Goal: Task Accomplishment & Management: Use online tool/utility

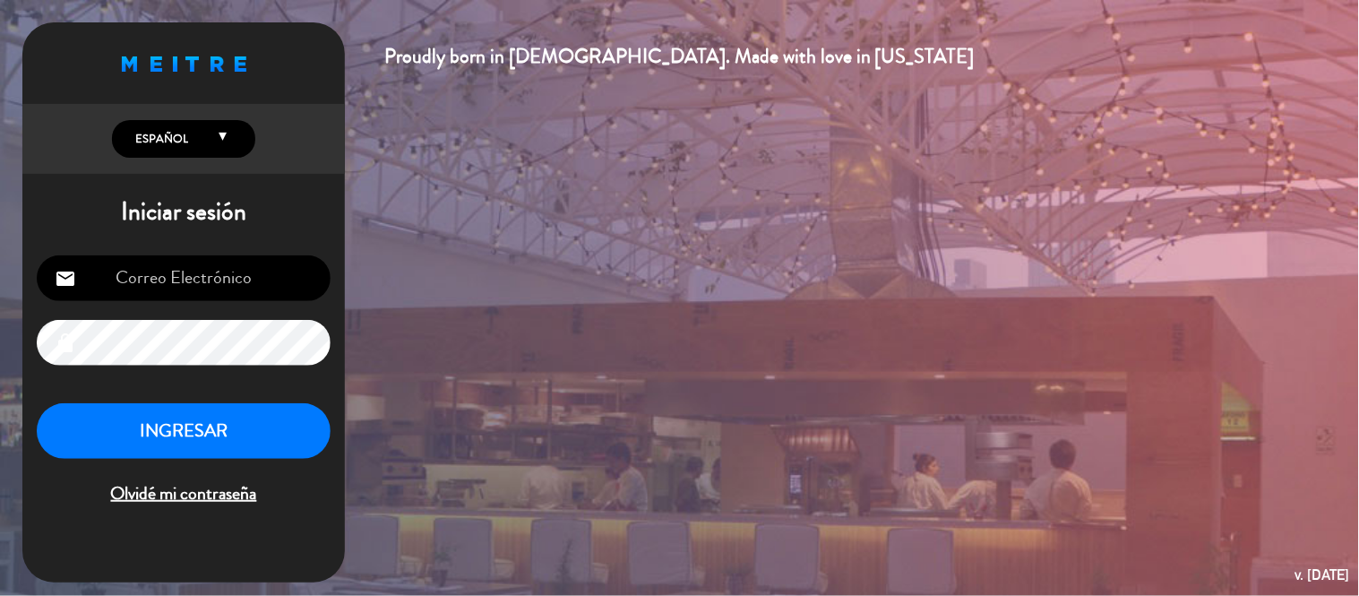
type input "[EMAIL_ADDRESS][DOMAIN_NAME]"
click at [281, 431] on button "INGRESAR" at bounding box center [184, 431] width 294 height 56
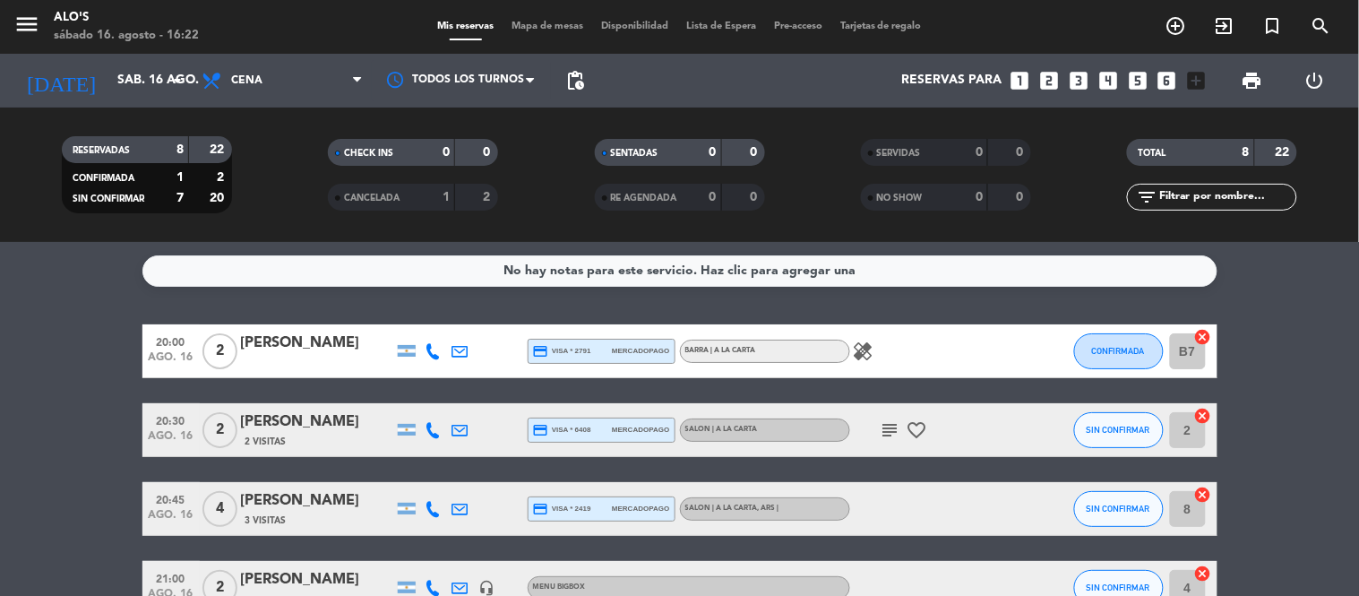
click at [2, 328] on bookings-row "20:00 ago. 16 2 [PERSON_NAME] credit_card visa * 2791 mercadopago BARRA | A LA …" at bounding box center [679, 601] width 1359 height 555
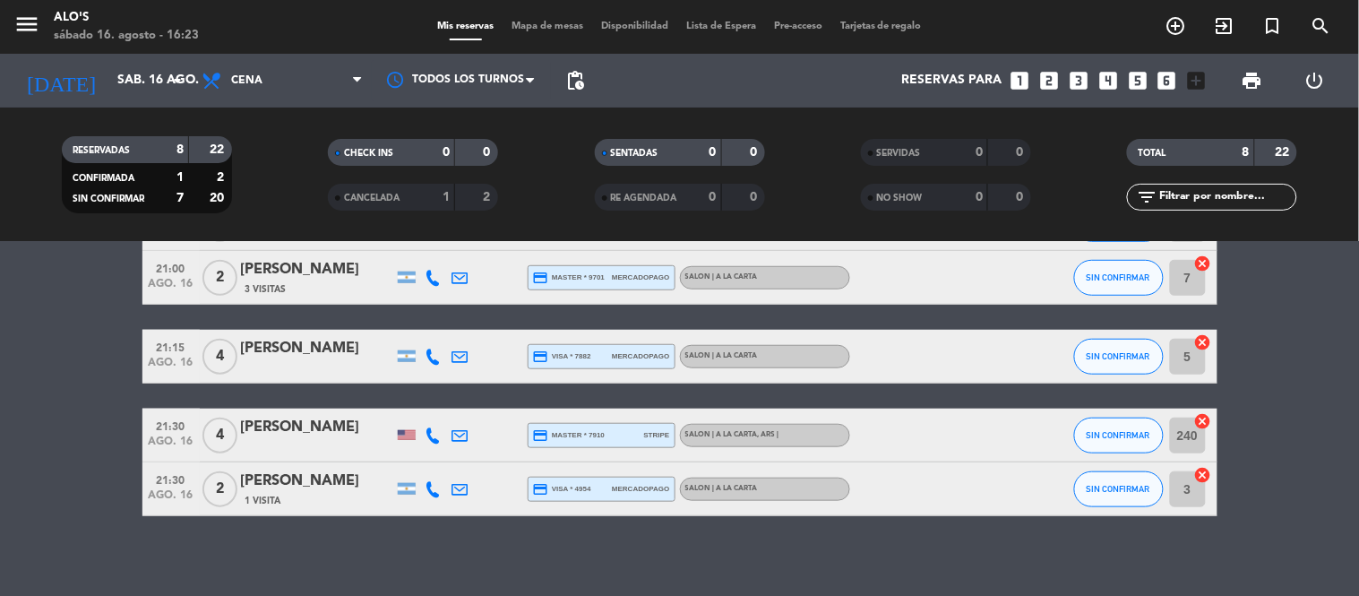
scroll to position [362, 0]
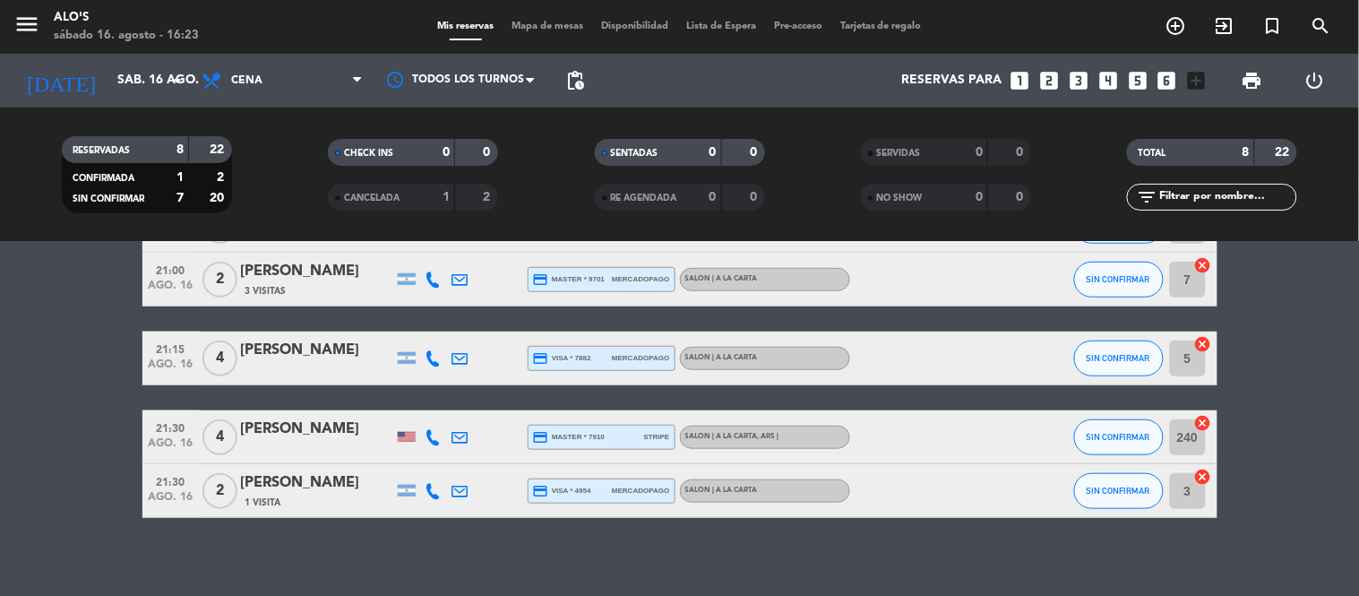
click at [557, 24] on span "Mapa de mesas" at bounding box center [548, 26] width 90 height 10
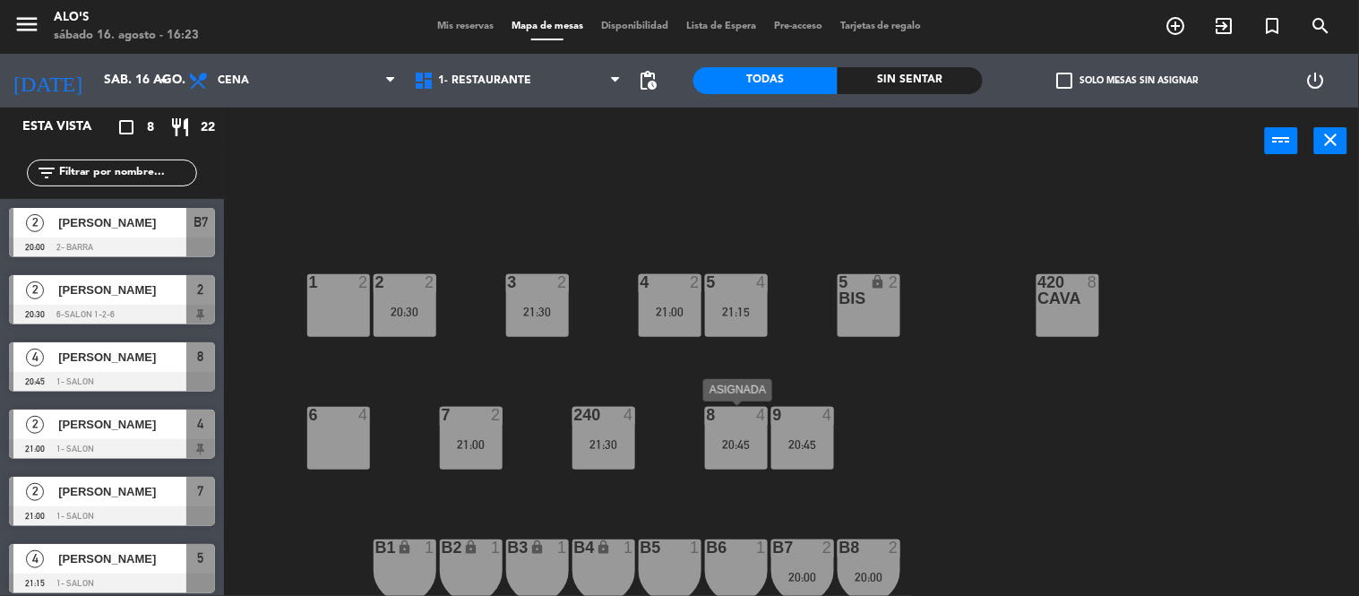
click at [733, 440] on div "20:45" at bounding box center [736, 444] width 63 height 13
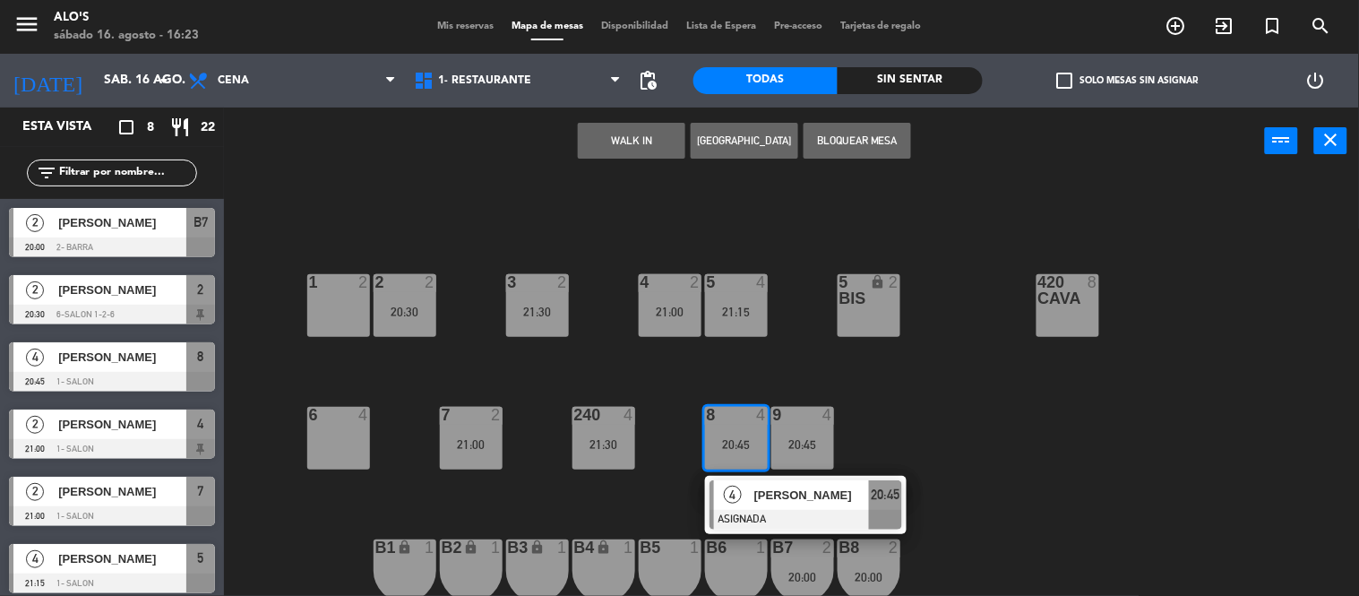
click at [357, 422] on div "4" at bounding box center [368, 415] width 30 height 16
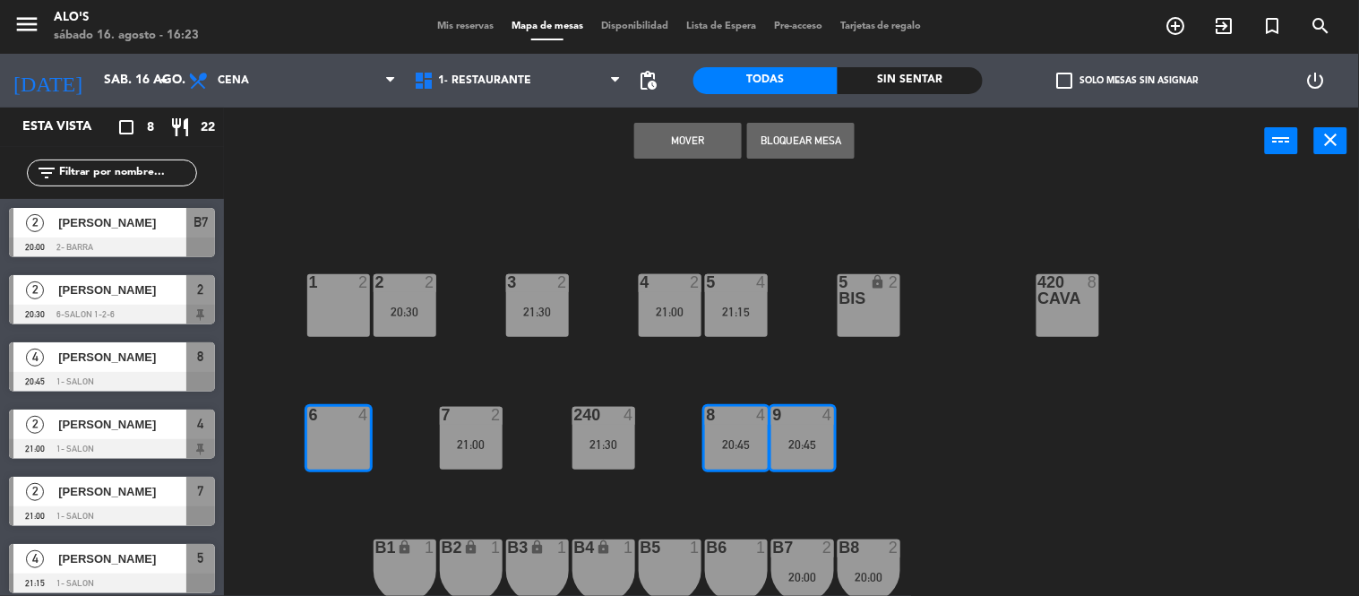
click at [675, 123] on button "Mover" at bounding box center [687, 141] width 107 height 36
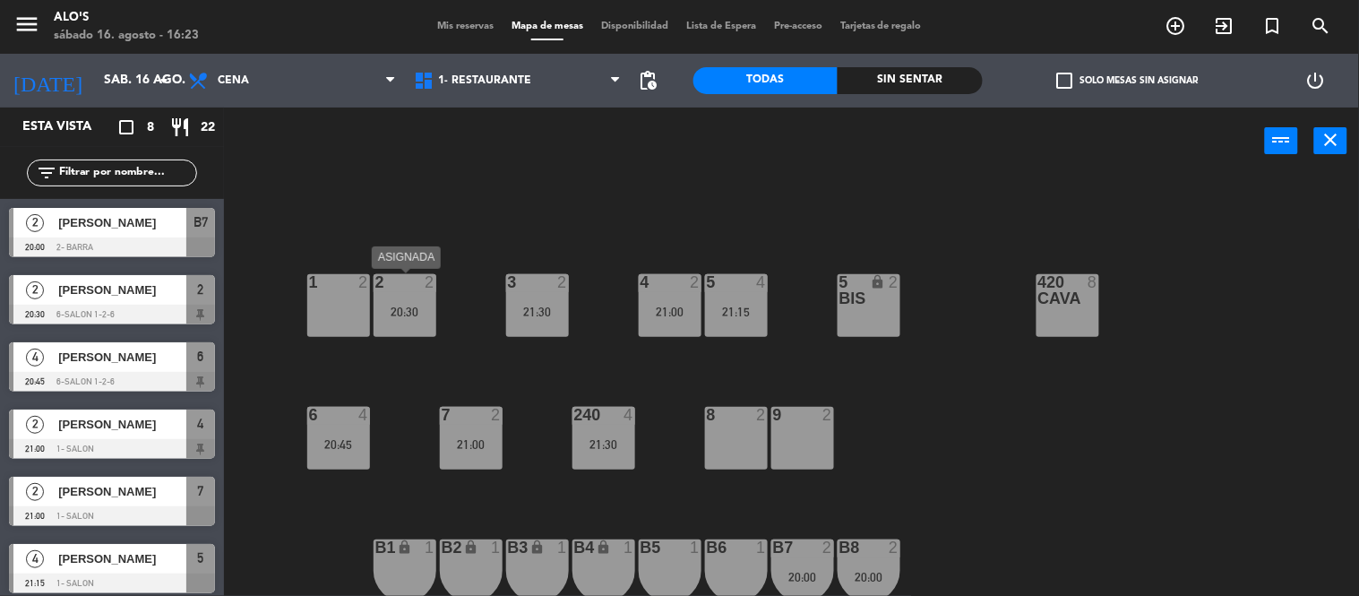
click at [395, 320] on div "2 2 20:30" at bounding box center [405, 305] width 63 height 63
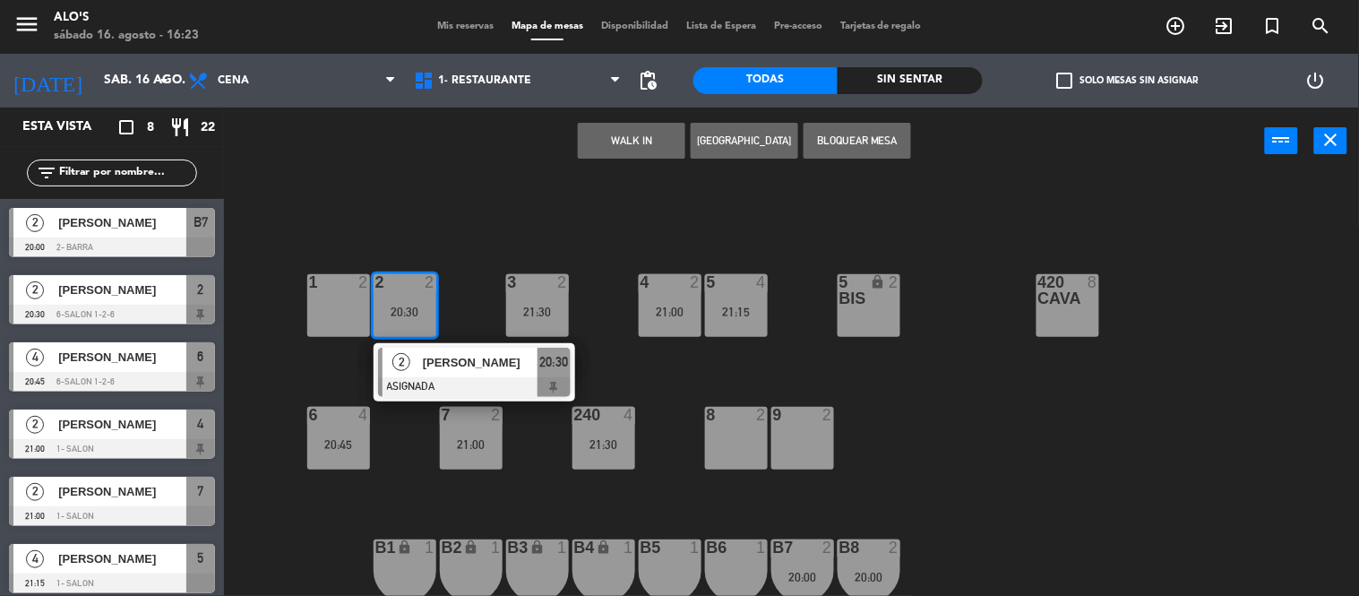
click at [339, 305] on div "1 2" at bounding box center [338, 305] width 63 height 63
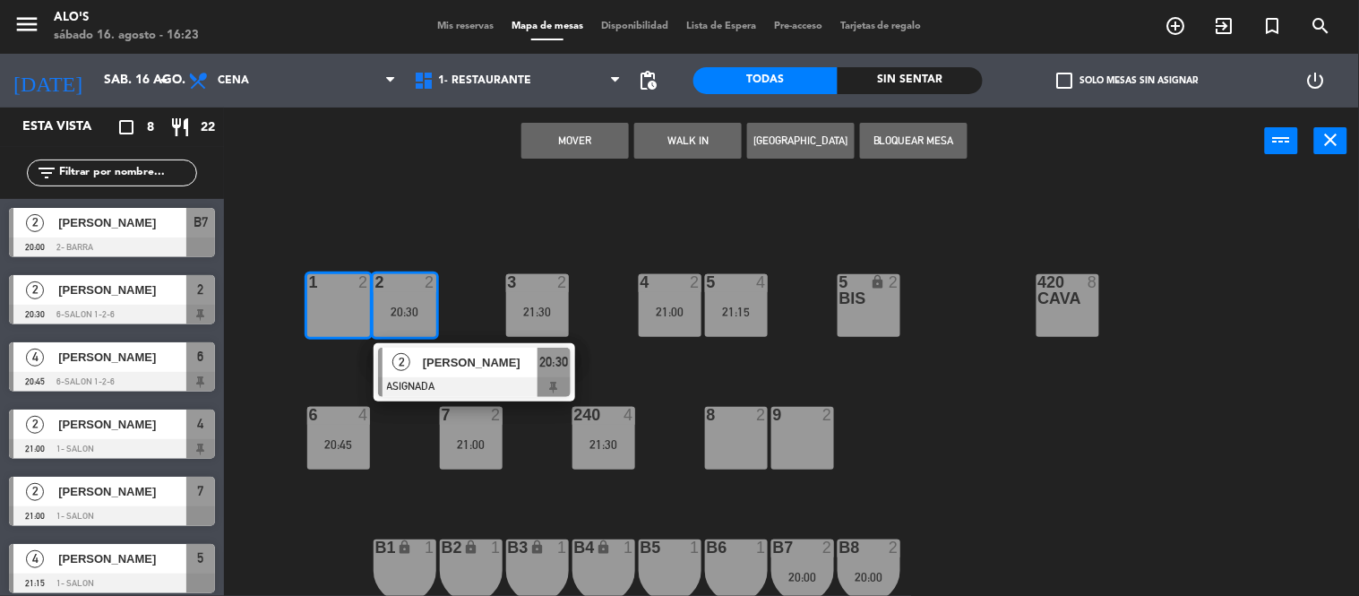
drag, startPoint x: 583, startPoint y: 129, endPoint x: 579, endPoint y: 149, distance: 20.2
click at [579, 149] on button "Mover" at bounding box center [574, 141] width 107 height 36
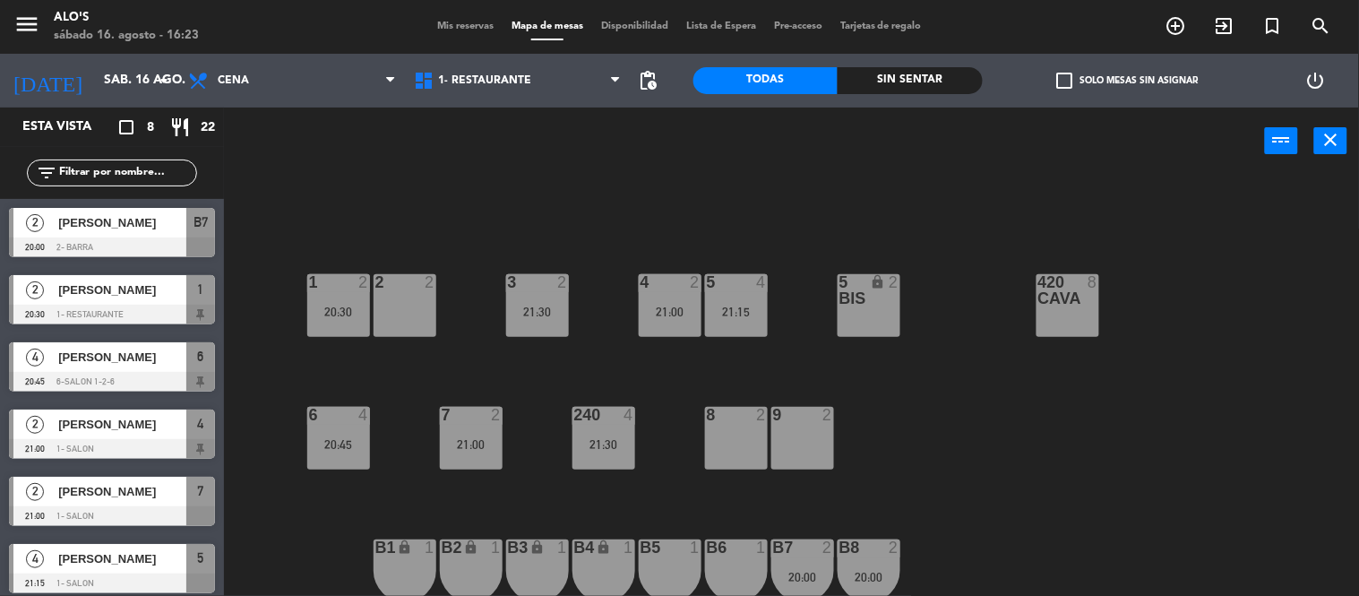
click at [579, 149] on div "power_input close" at bounding box center [744, 141] width 1041 height 68
click at [459, 418] on div at bounding box center [471, 415] width 30 height 16
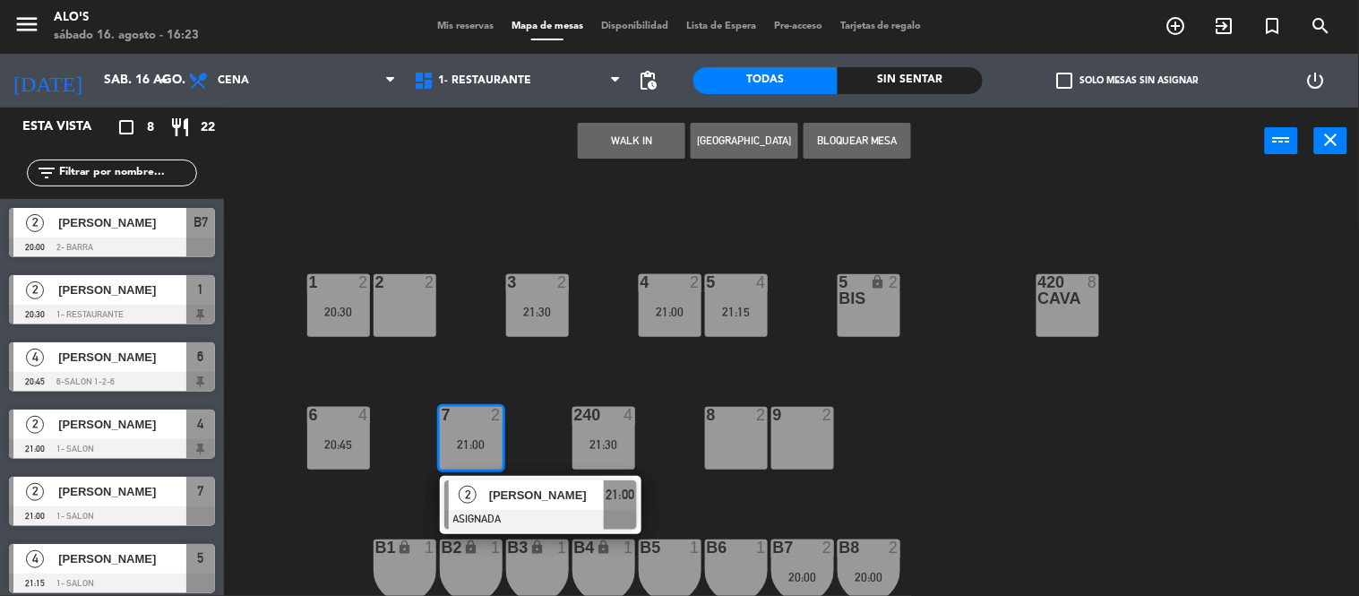
click at [398, 297] on div "2 2" at bounding box center [405, 305] width 63 height 63
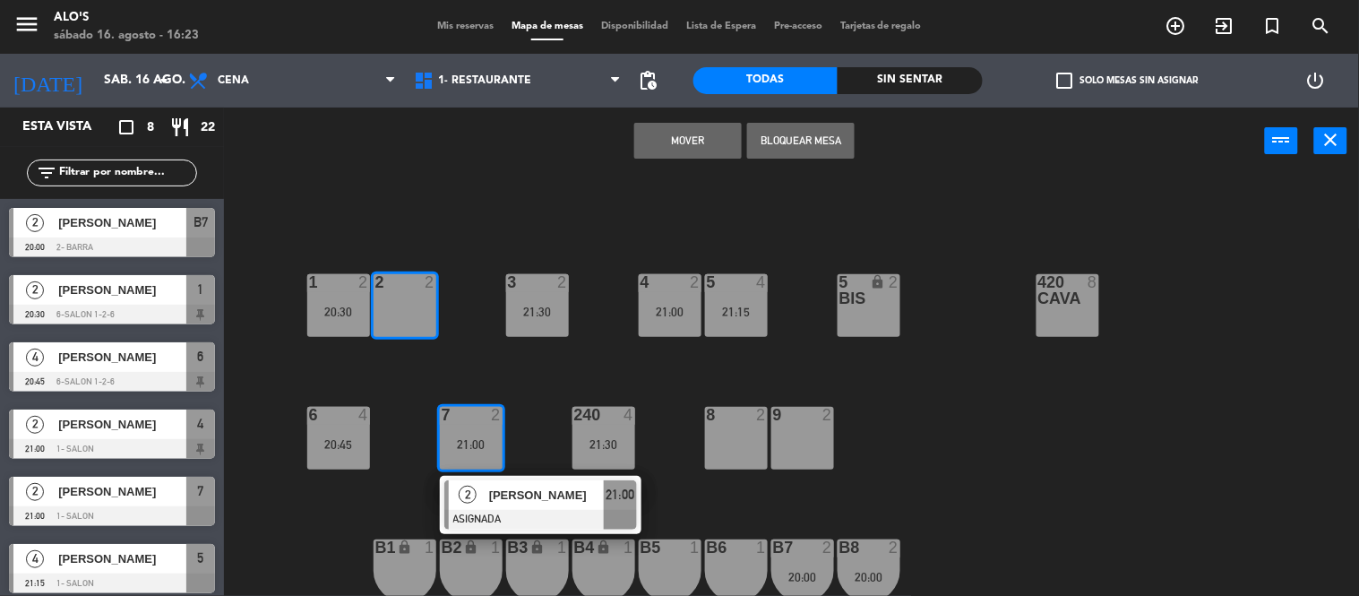
click at [696, 153] on button "Mover" at bounding box center [687, 141] width 107 height 36
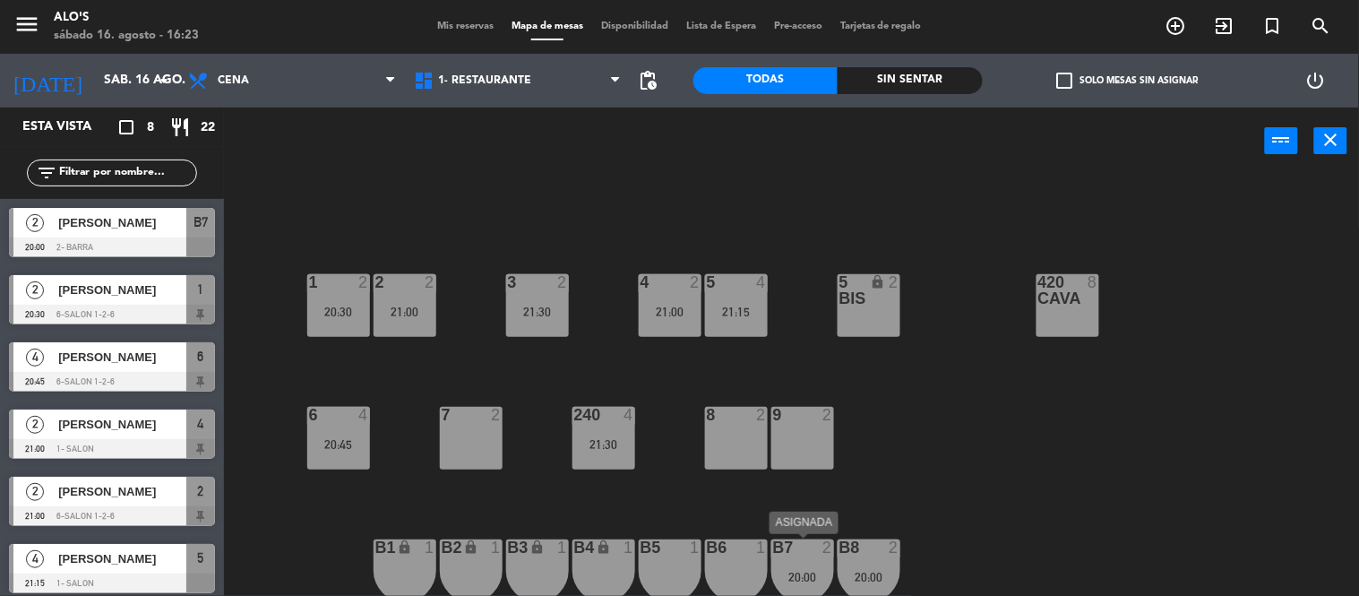
click at [795, 571] on div "20:00" at bounding box center [802, 577] width 63 height 13
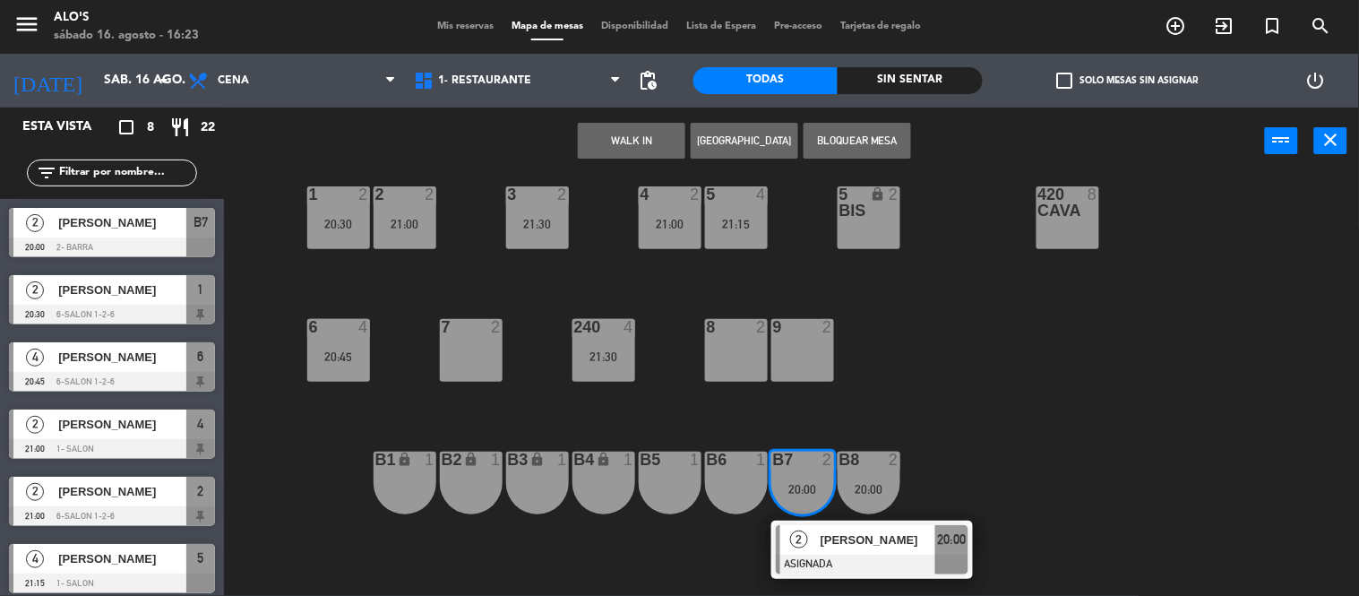
scroll to position [90, 0]
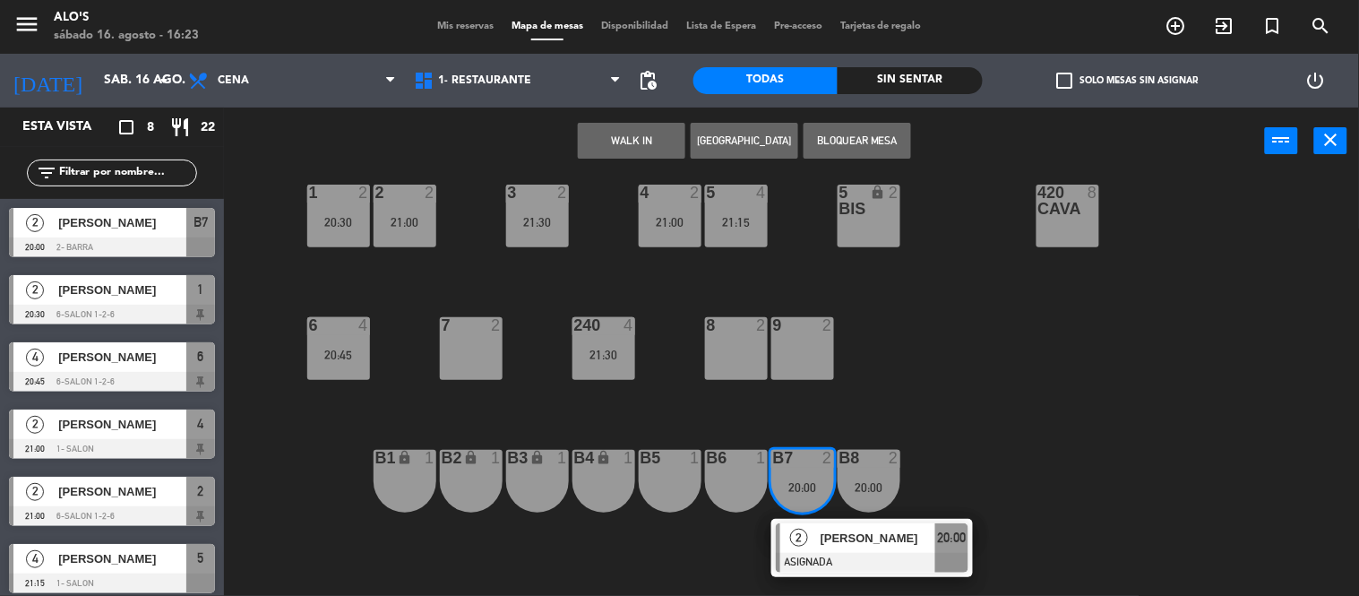
click at [533, 496] on div "B3 lock 1" at bounding box center [537, 481] width 63 height 63
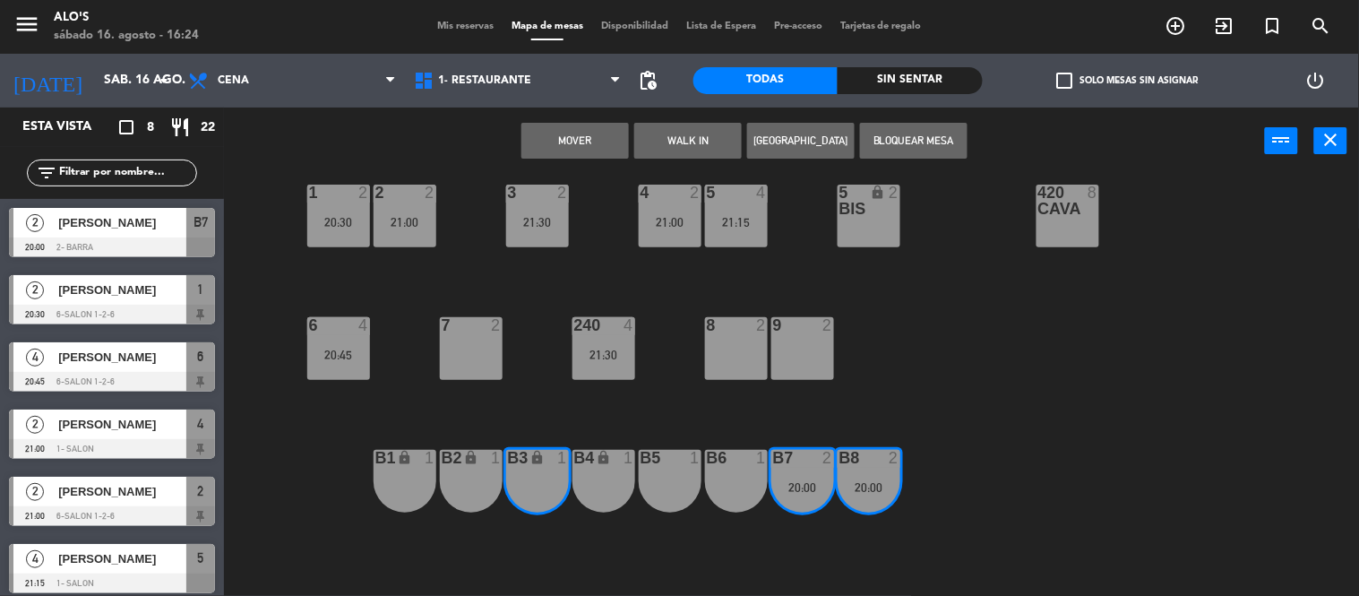
click at [558, 135] on button "Mover" at bounding box center [574, 141] width 107 height 36
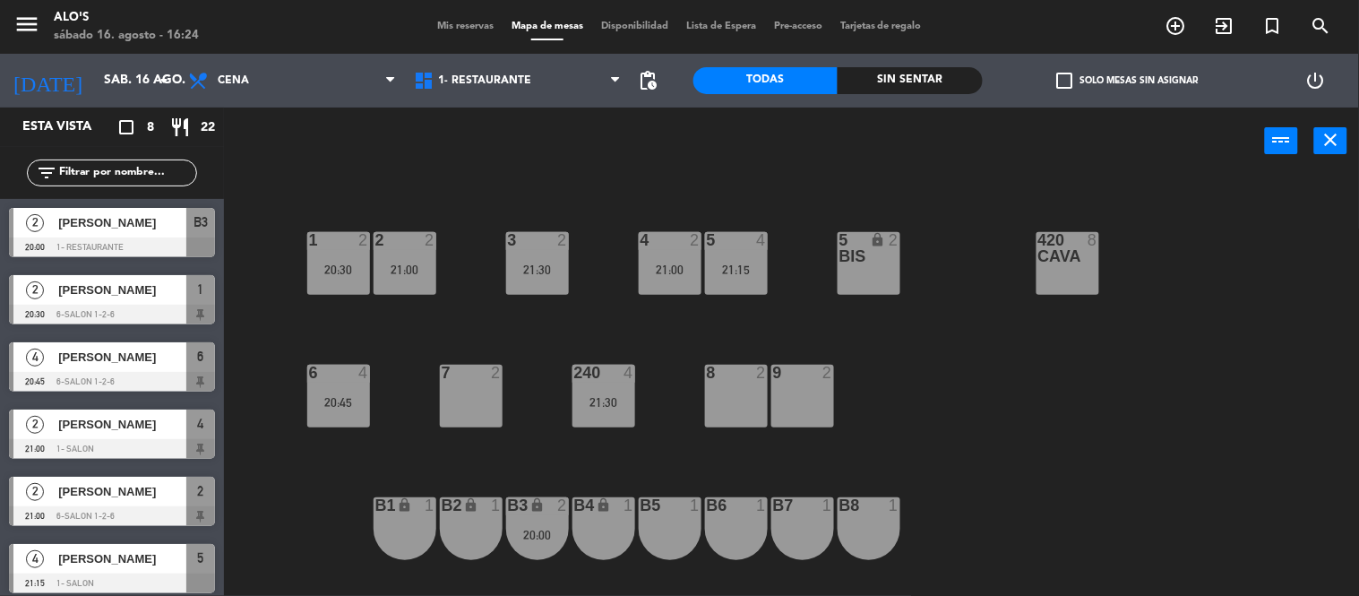
scroll to position [41, 0]
click at [468, 365] on div at bounding box center [471, 373] width 30 height 16
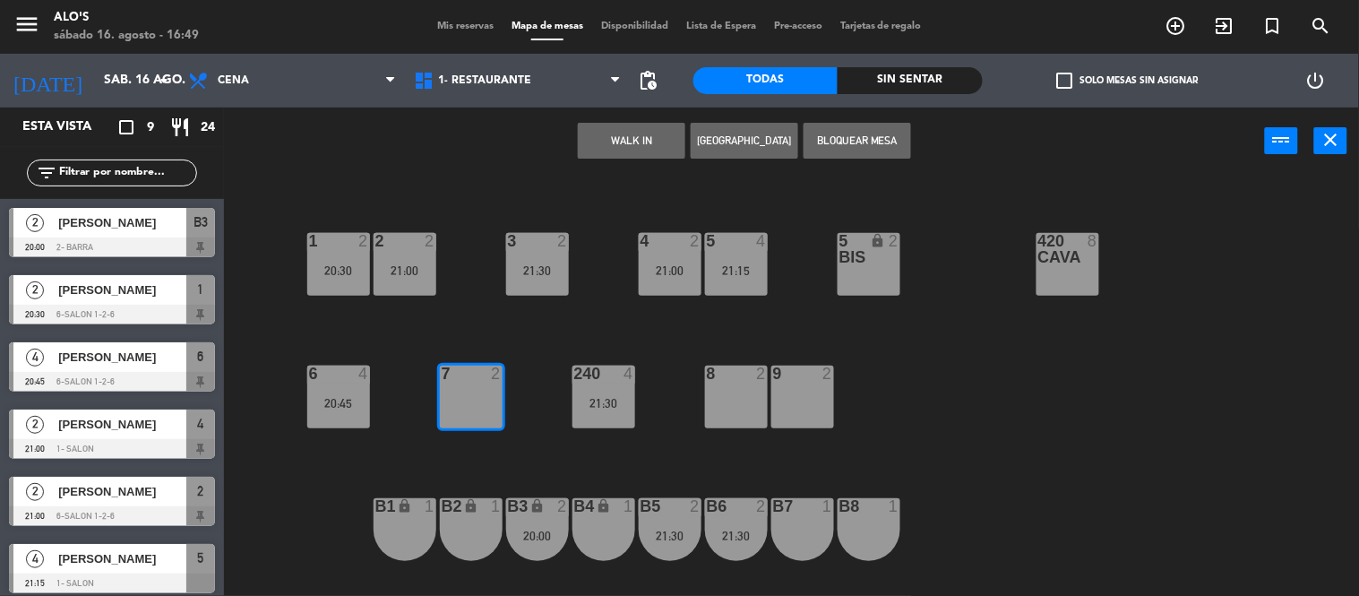
click at [764, 142] on button "[GEOGRAPHIC_DATA]" at bounding box center [744, 141] width 107 height 36
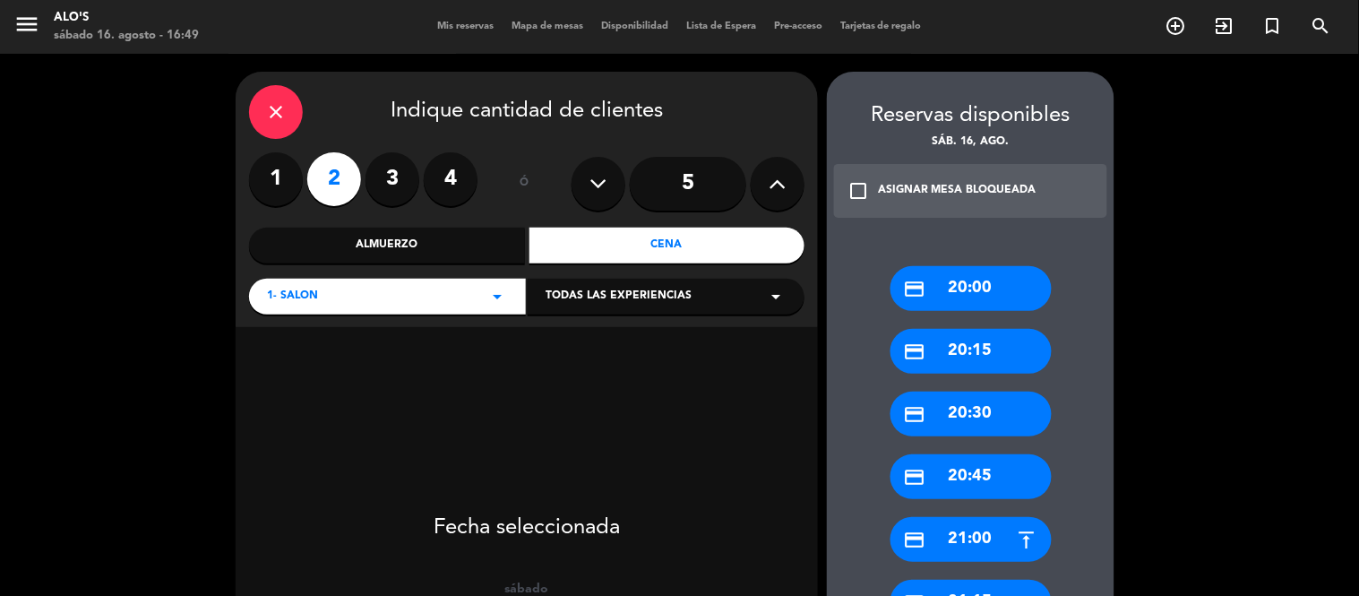
click at [998, 271] on div "credit_card 20:00" at bounding box center [970, 288] width 161 height 45
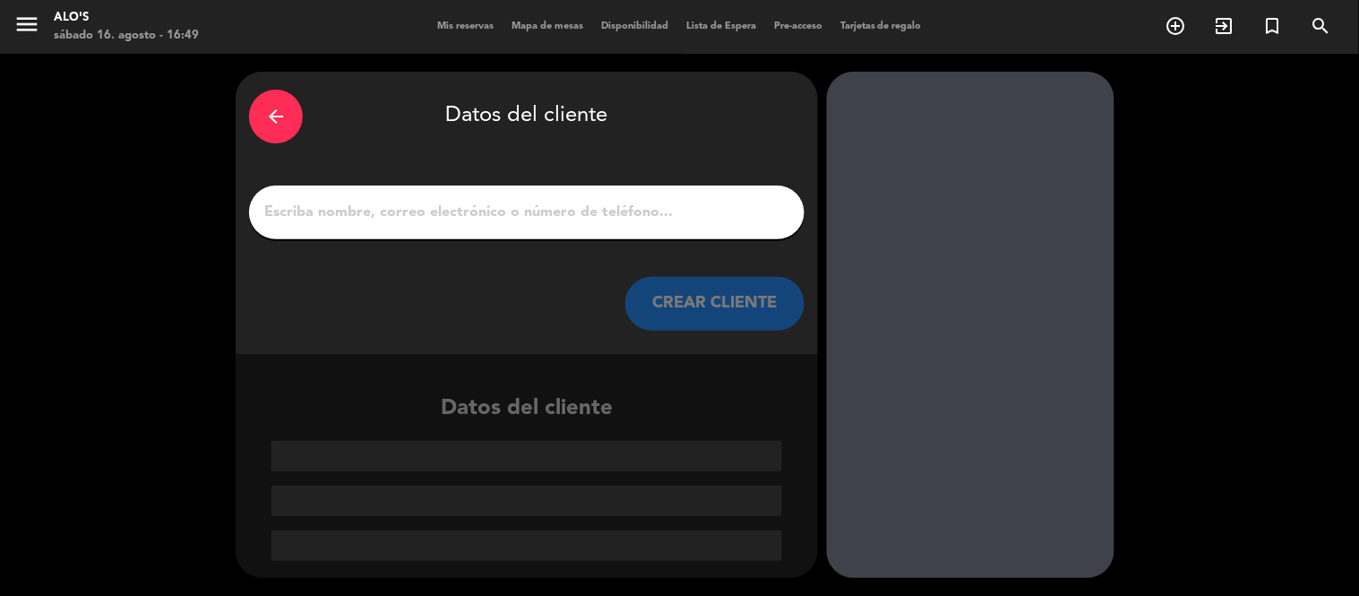
click at [709, 219] on input "1" at bounding box center [526, 212] width 529 height 25
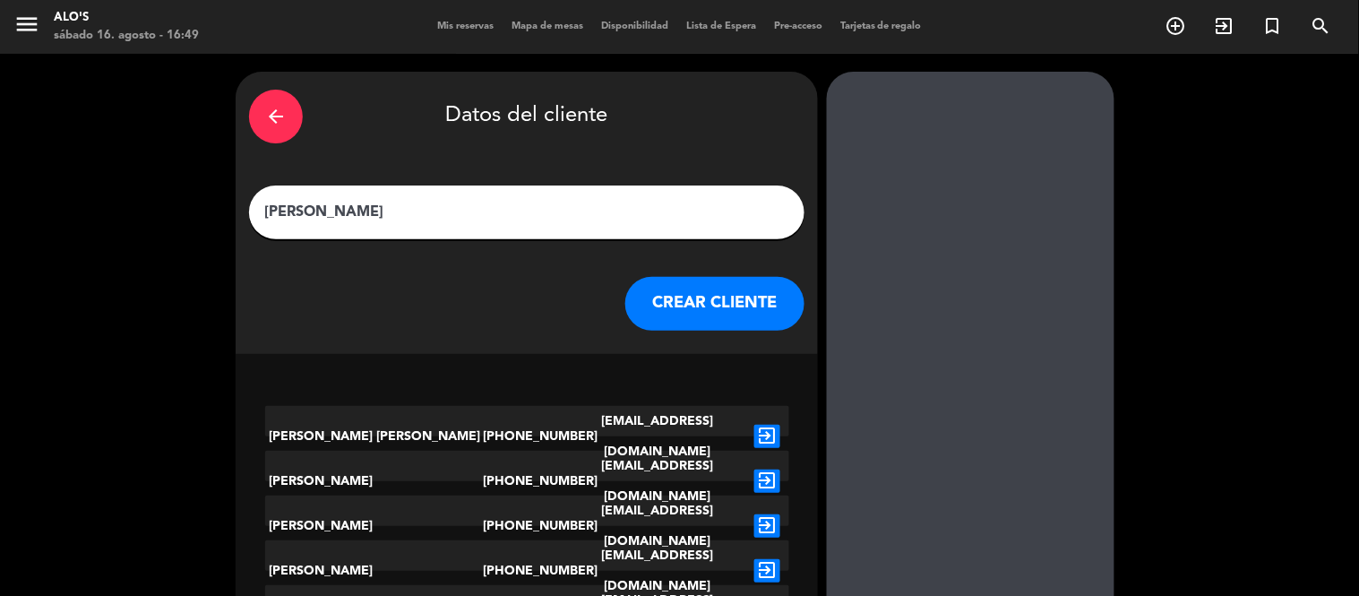
type input "[PERSON_NAME]"
click at [767, 300] on button "CREAR CLIENTE" at bounding box center [714, 304] width 179 height 54
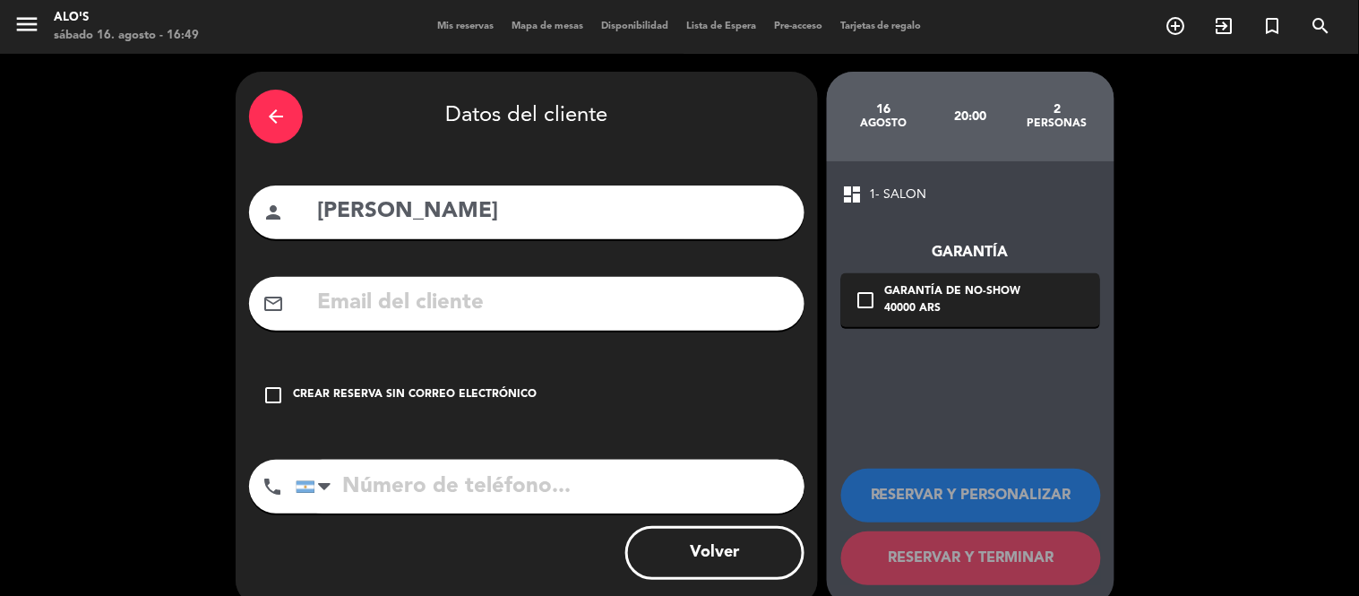
click at [424, 410] on div "check_box_outline_blank Crear reserva sin correo electrónico" at bounding box center [526, 395] width 555 height 54
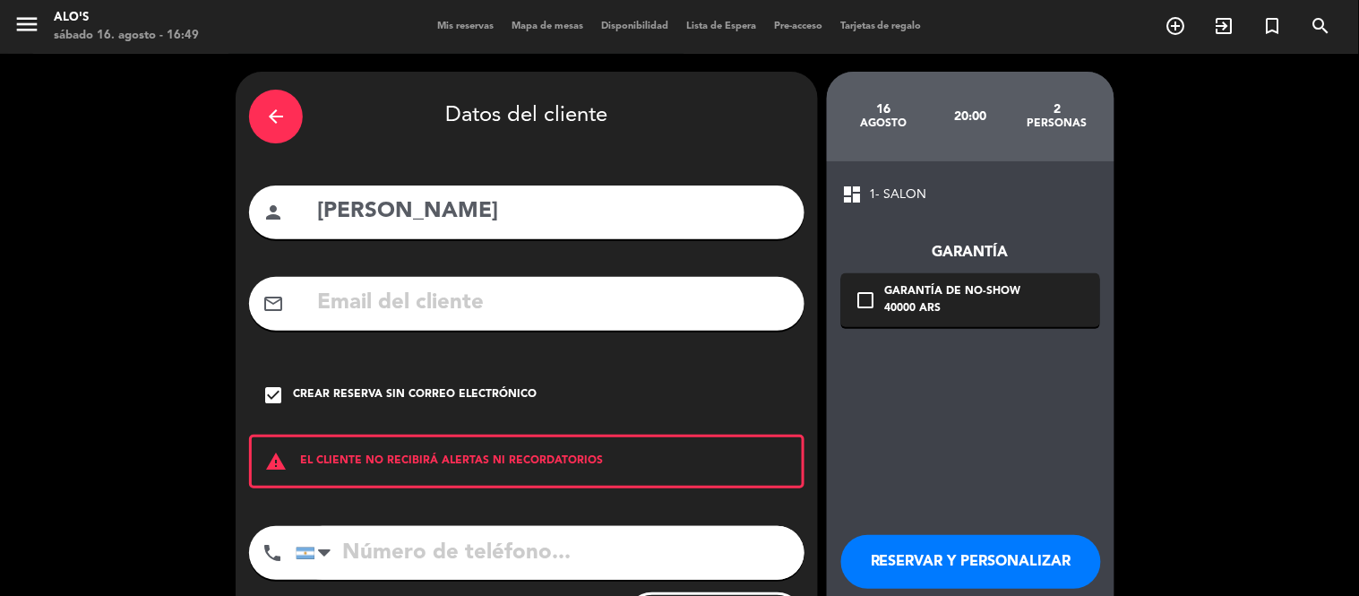
scroll to position [94, 0]
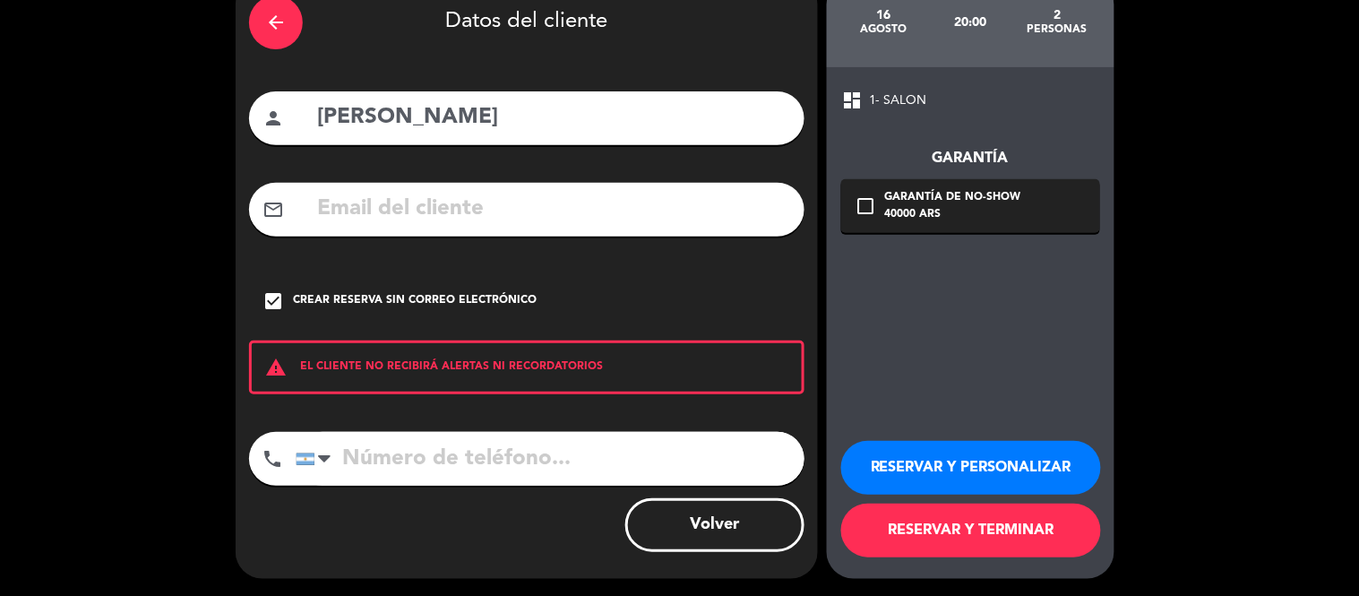
click at [929, 529] on button "RESERVAR Y TERMINAR" at bounding box center [971, 530] width 260 height 54
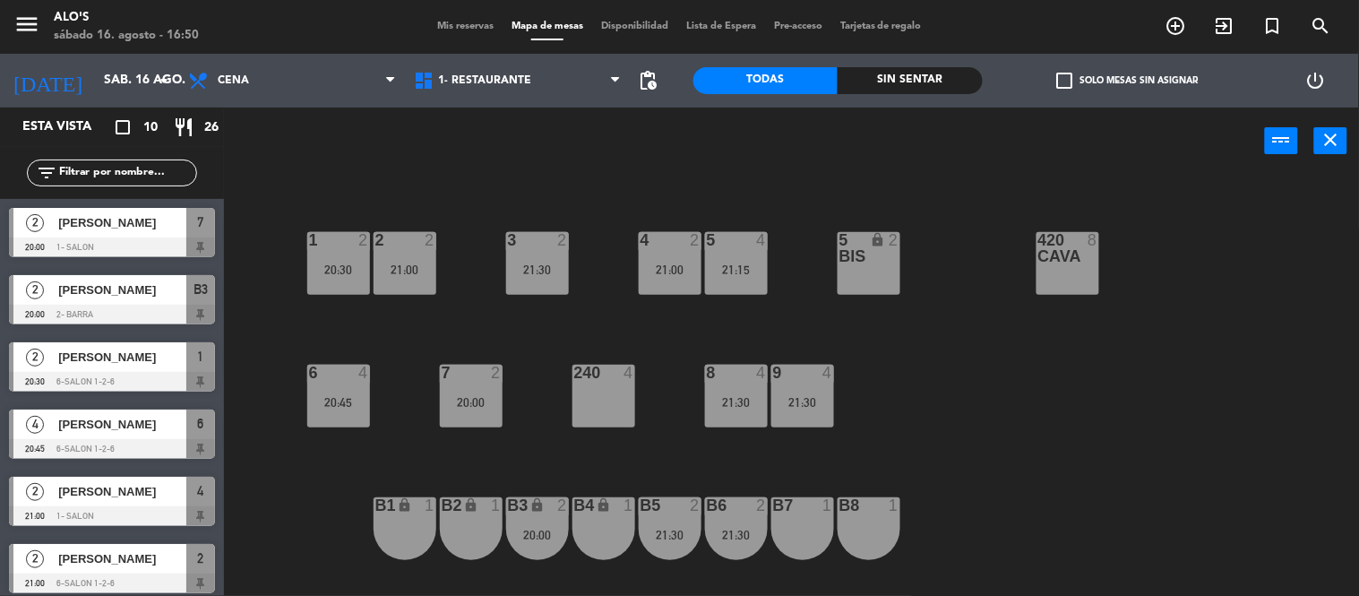
scroll to position [43, 0]
click at [721, 394] on div "21:30" at bounding box center [736, 400] width 63 height 13
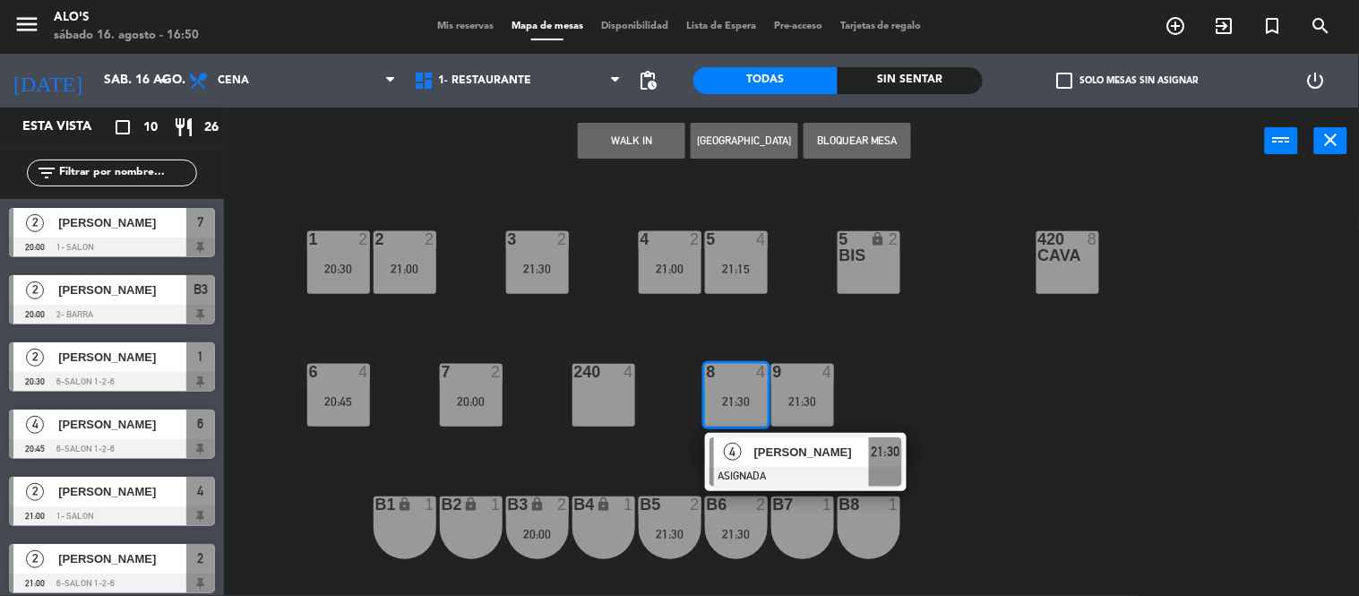
click at [598, 373] on div at bounding box center [604, 372] width 30 height 16
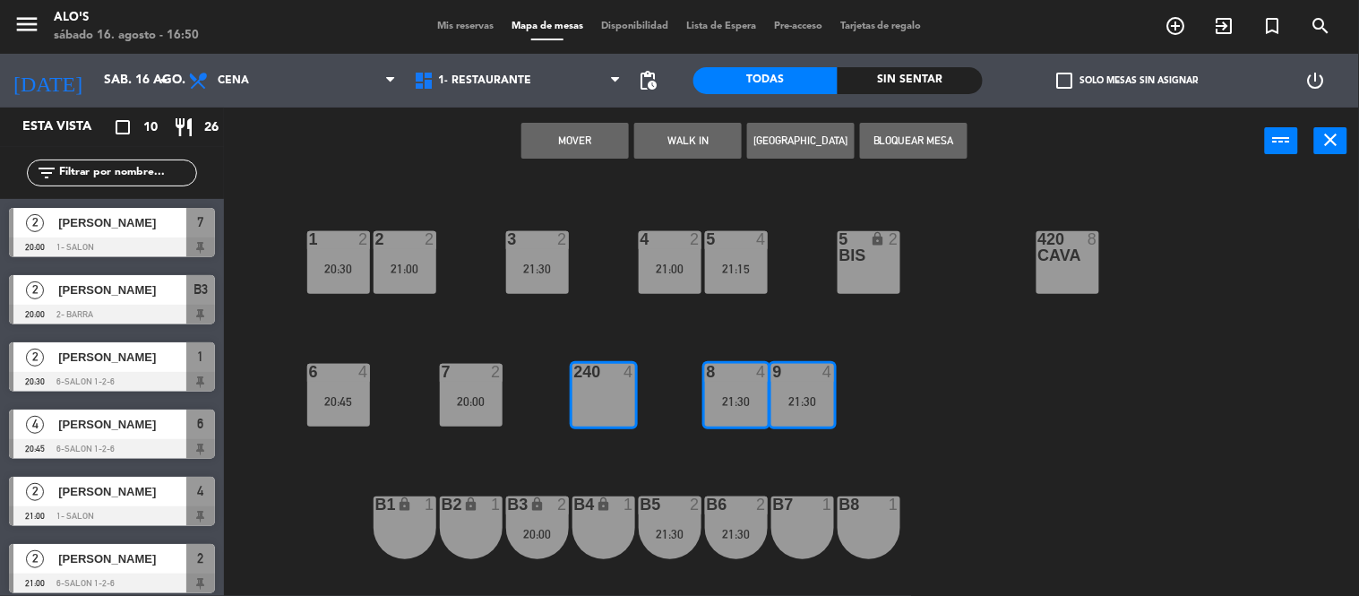
click at [577, 132] on button "Mover" at bounding box center [574, 141] width 107 height 36
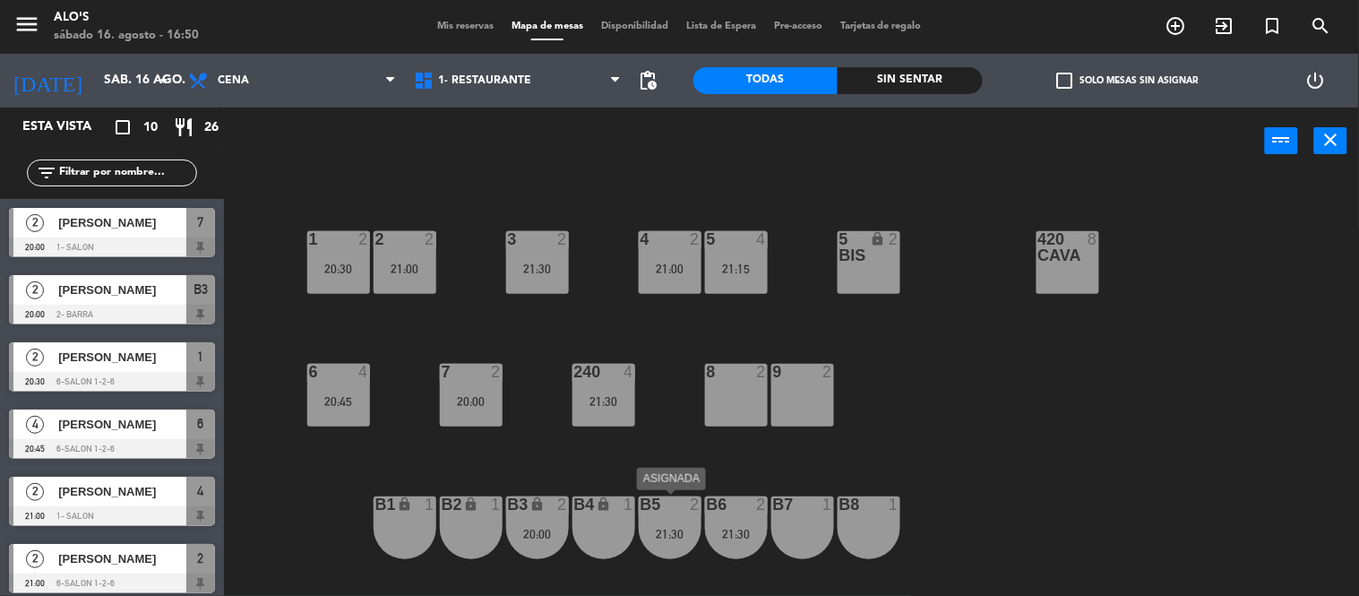
click at [667, 505] on div at bounding box center [670, 504] width 30 height 16
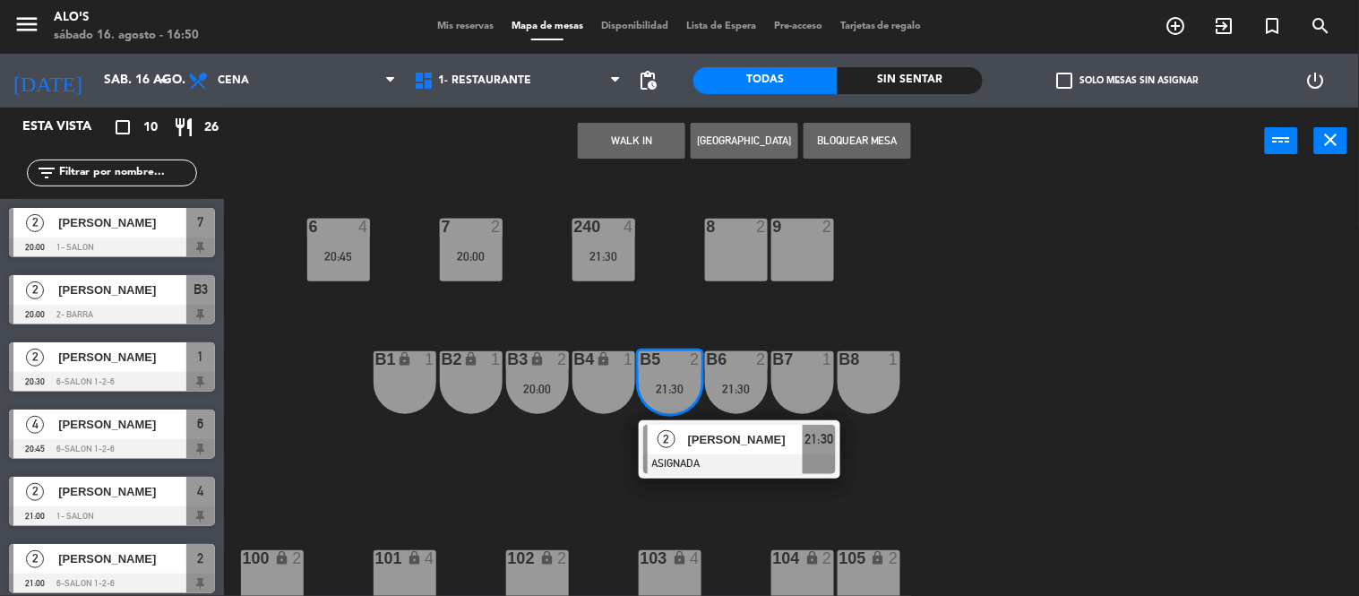
scroll to position [190, 0]
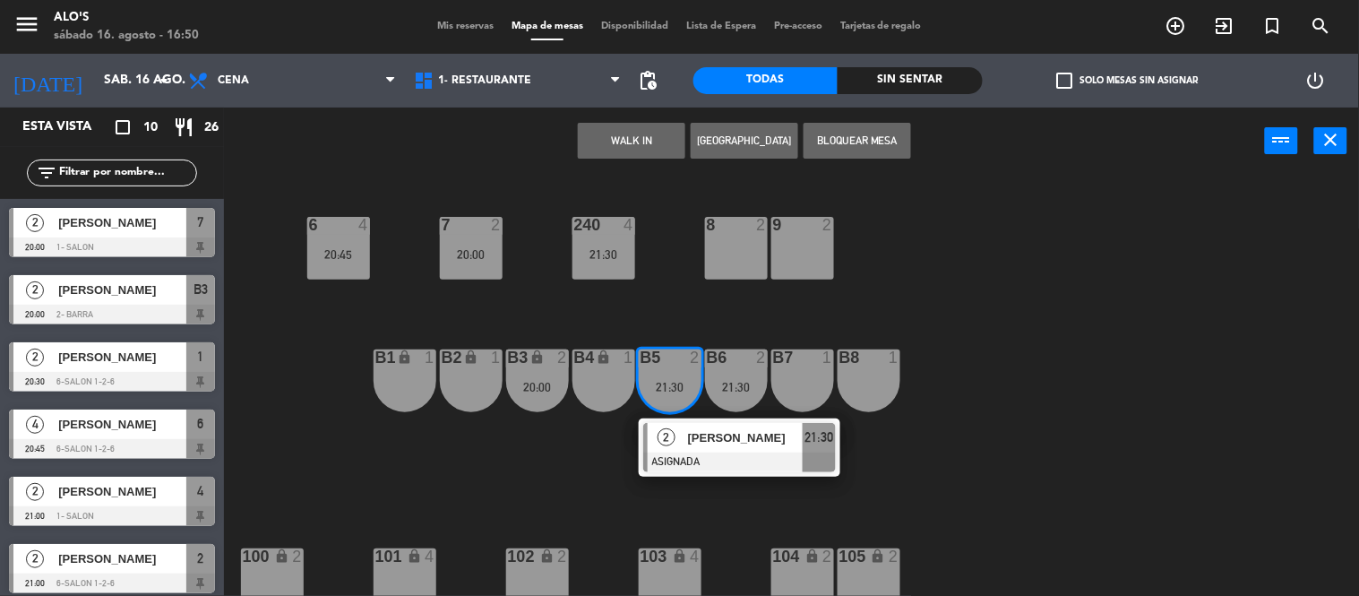
click at [667, 505] on div "3 2 21:30 4 2 21:00 5 4 21:15 5 bis lock 2 420 CAVA 8 1 2 20:30 2 2 21:00 7 2 2…" at bounding box center [798, 386] width 1122 height 421
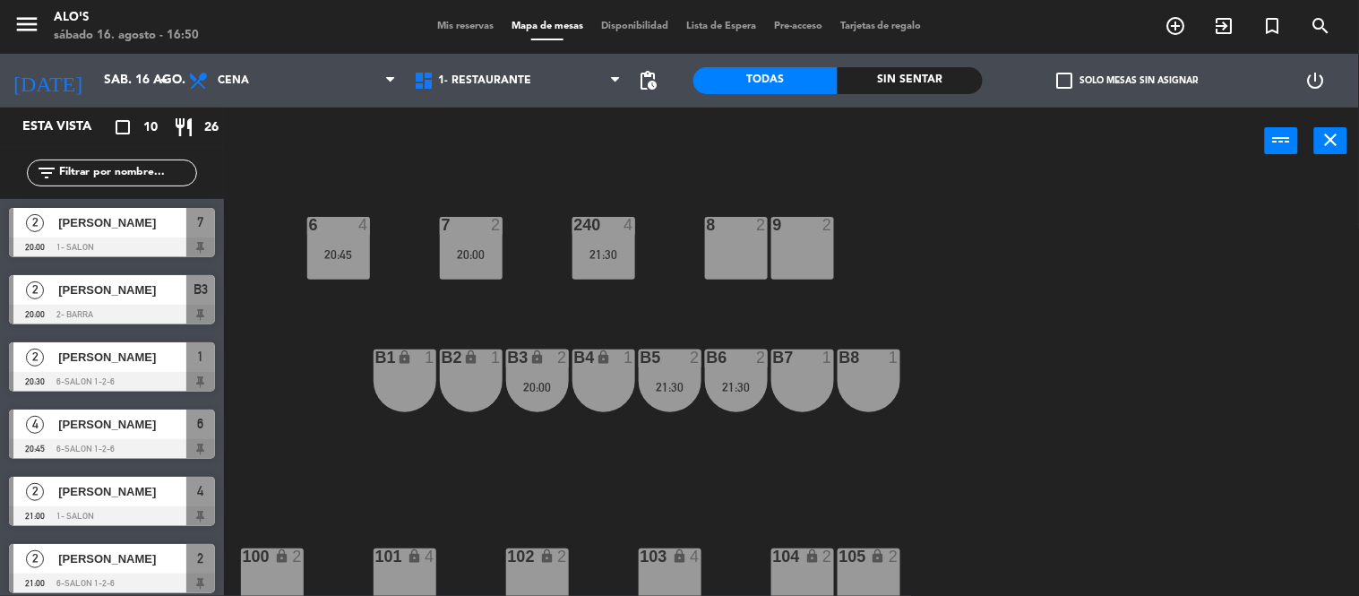
click at [936, 433] on div "3 2 21:30 4 2 21:00 5 4 21:15 5 bis lock 2 420 CAVA 8 1 2 20:30 2 2 21:00 7 2 2…" at bounding box center [798, 386] width 1122 height 421
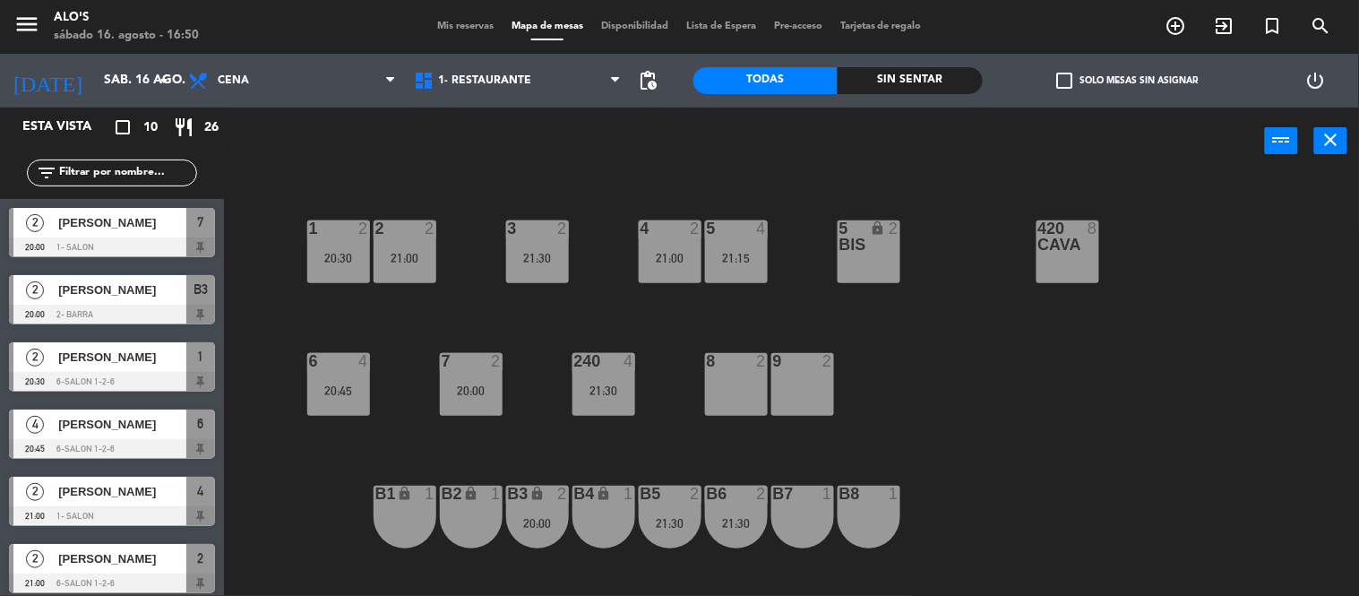
scroll to position [0, 0]
